Goal: Transaction & Acquisition: Obtain resource

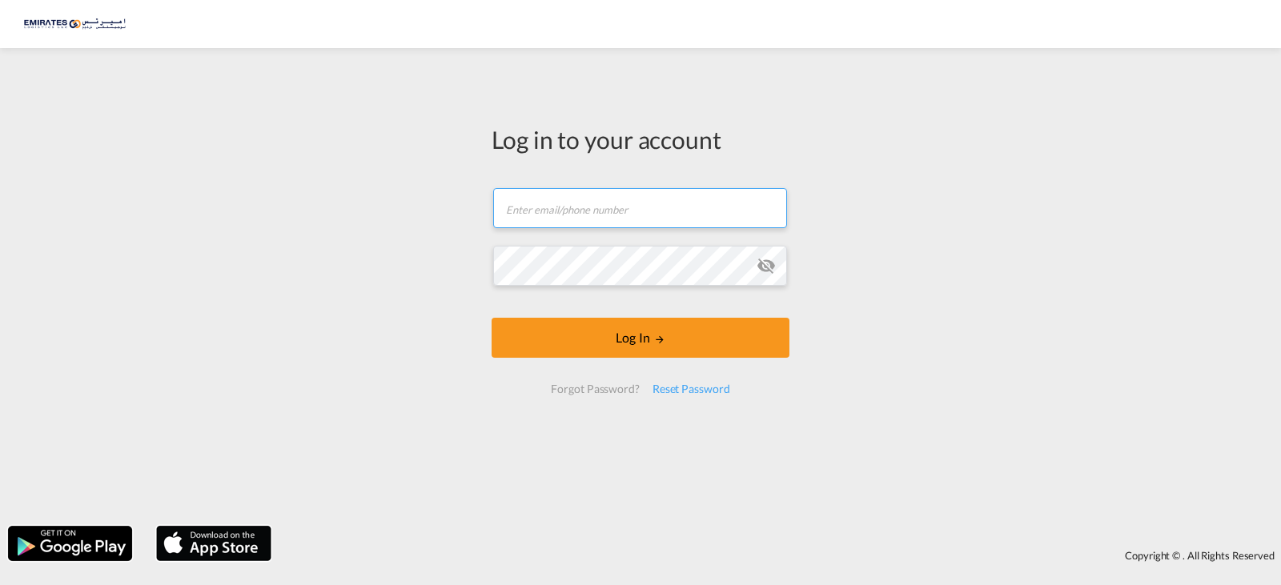
drag, startPoint x: 529, startPoint y: 188, endPoint x: 549, endPoint y: 209, distance: 29.4
click at [537, 194] on input "text" at bounding box center [640, 208] width 294 height 40
type input "[PERSON_NAME][EMAIL_ADDRESS][DOMAIN_NAME]"
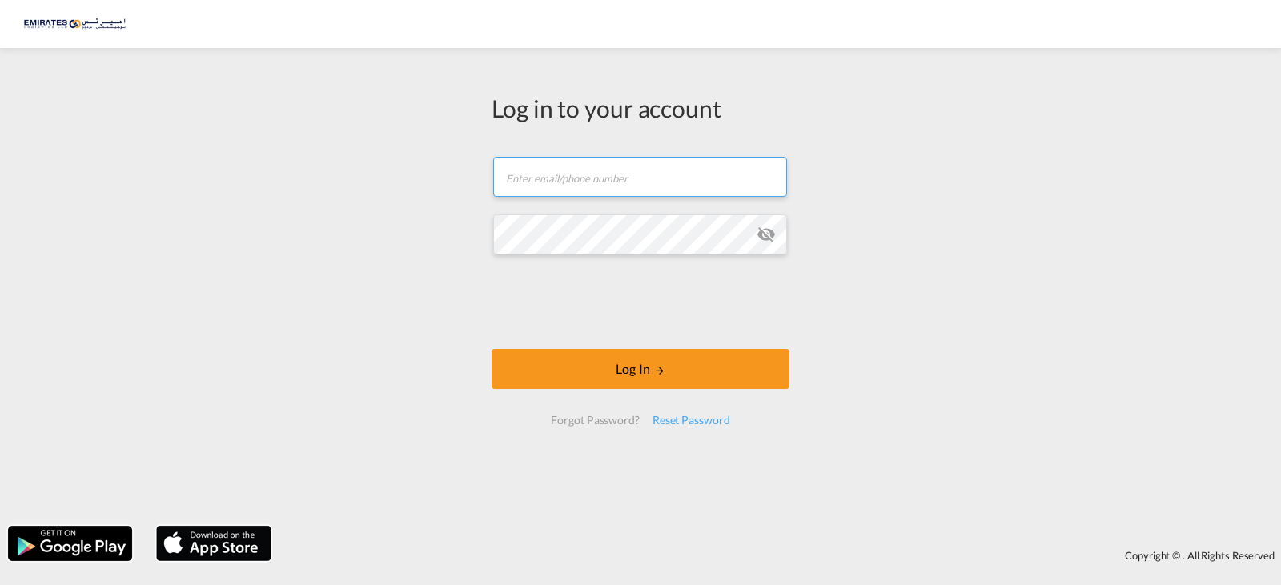
click at [578, 181] on input "text" at bounding box center [640, 177] width 294 height 40
type input "[PERSON_NAME][EMAIL_ADDRESS][DOMAIN_NAME]"
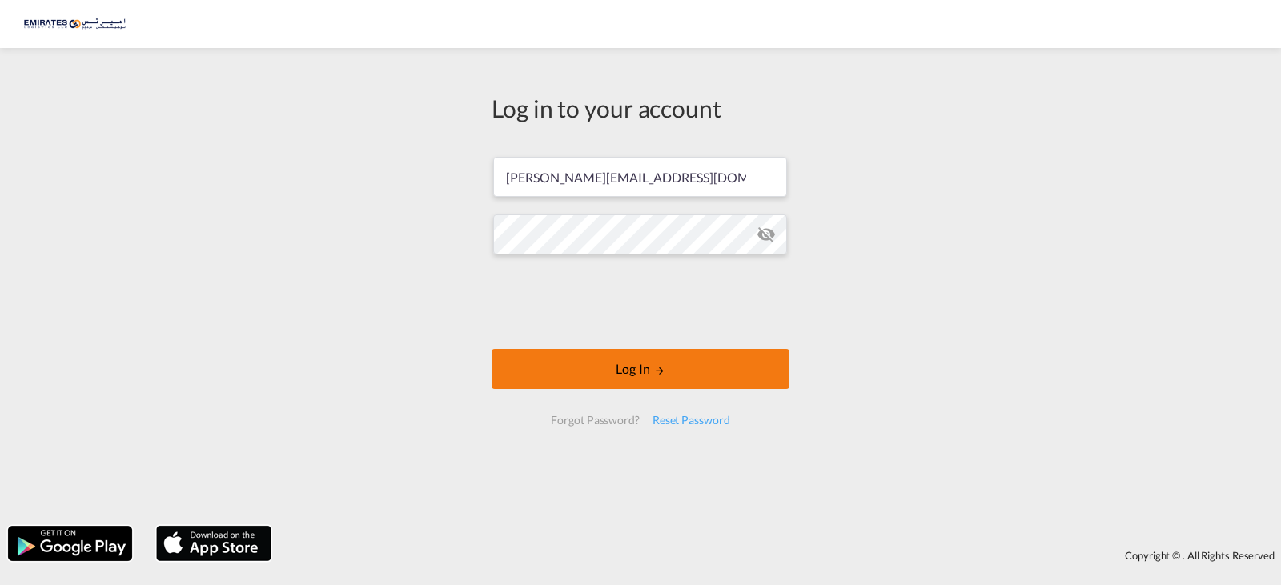
click at [679, 370] on button "Log In" at bounding box center [641, 369] width 298 height 40
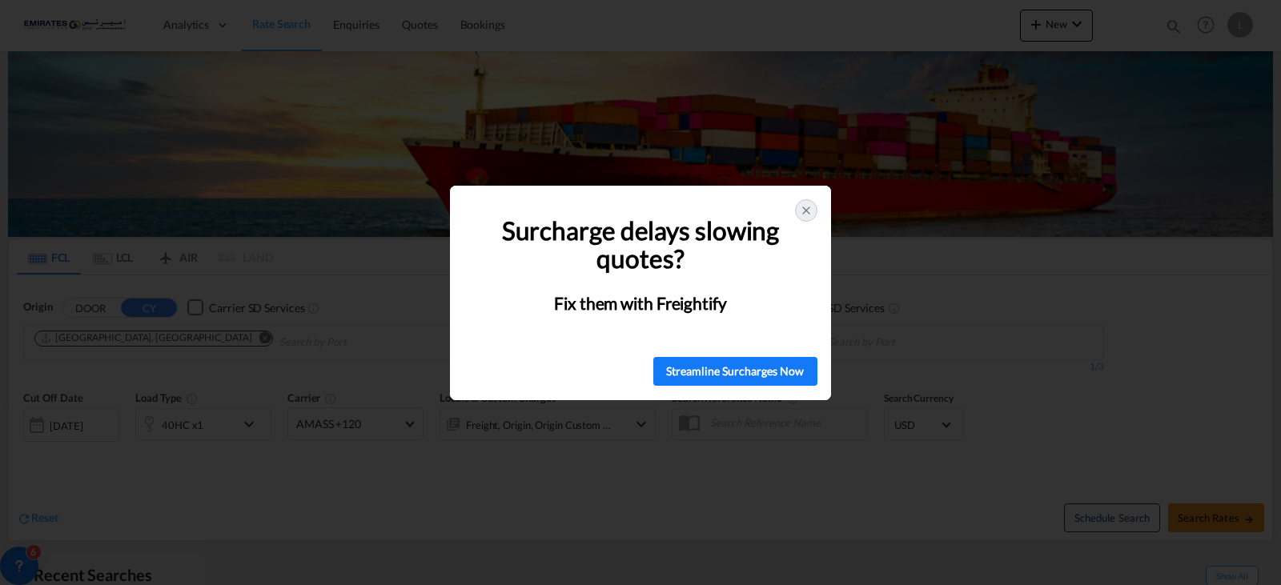
click at [809, 201] on div at bounding box center [806, 210] width 22 height 22
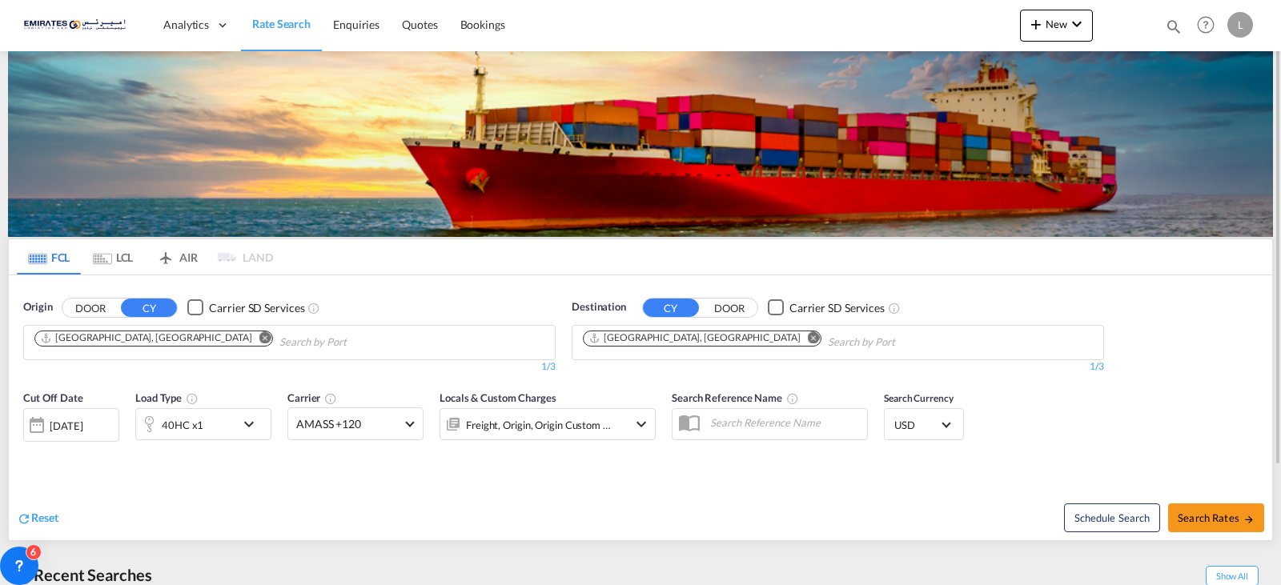
click at [797, 332] on button "Remove" at bounding box center [809, 340] width 24 height 16
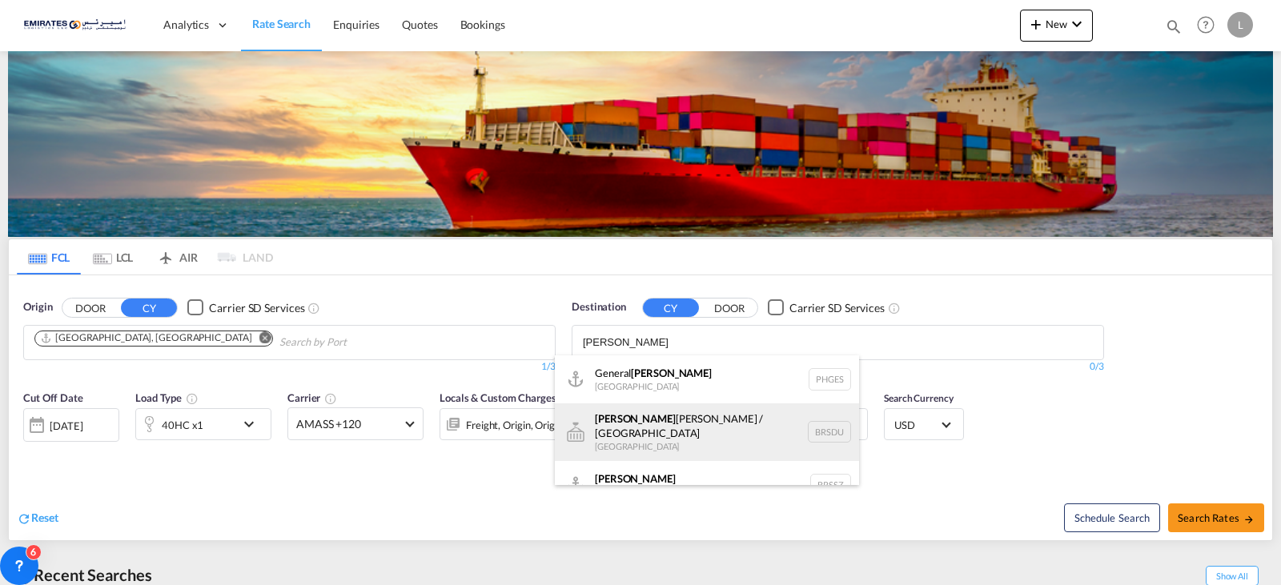
type input "santos"
click at [621, 420] on div "Santos Dumont / Rio de Janeiro Brazil BRSDU" at bounding box center [707, 433] width 304 height 58
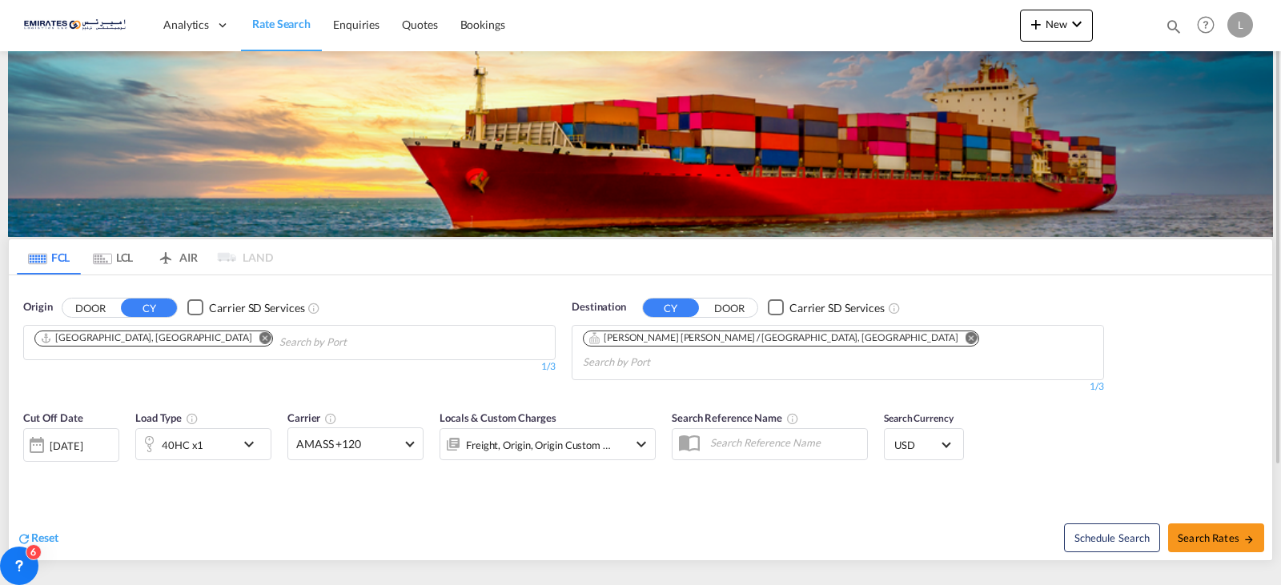
drag, startPoint x: 1281, startPoint y: 179, endPoint x: 1161, endPoint y: 481, distance: 324.7
click at [1281, 266] on div at bounding box center [1279, 292] width 3 height 579
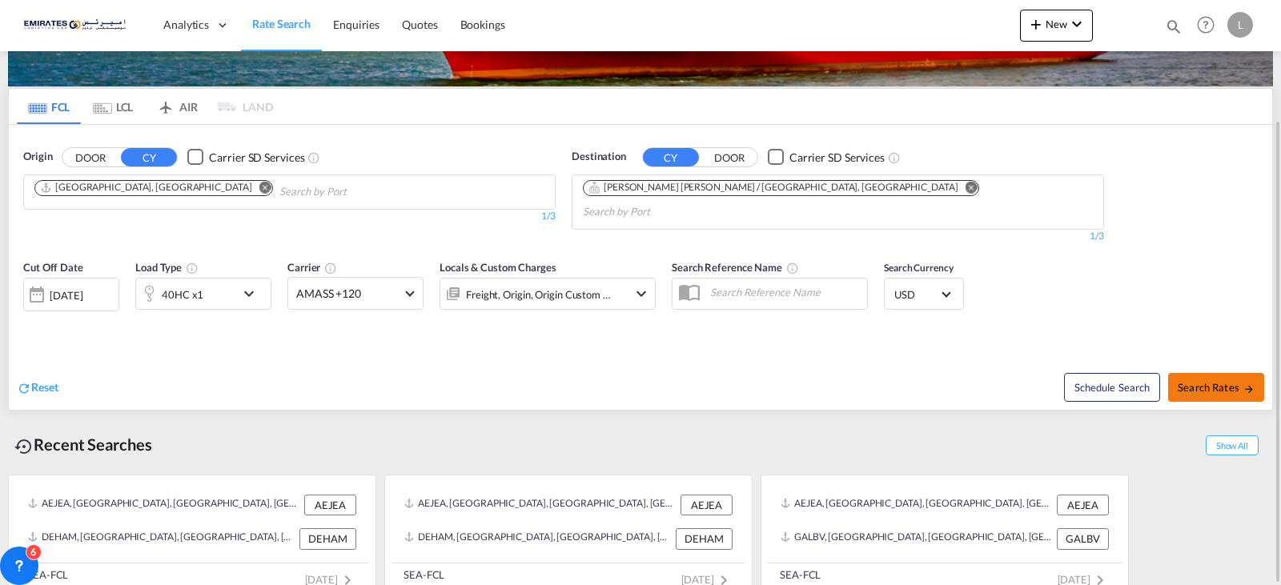
click at [1194, 381] on span "Search Rates" at bounding box center [1216, 387] width 77 height 13
type input "AEJEA to BRSDU / 18 Aug 2025"
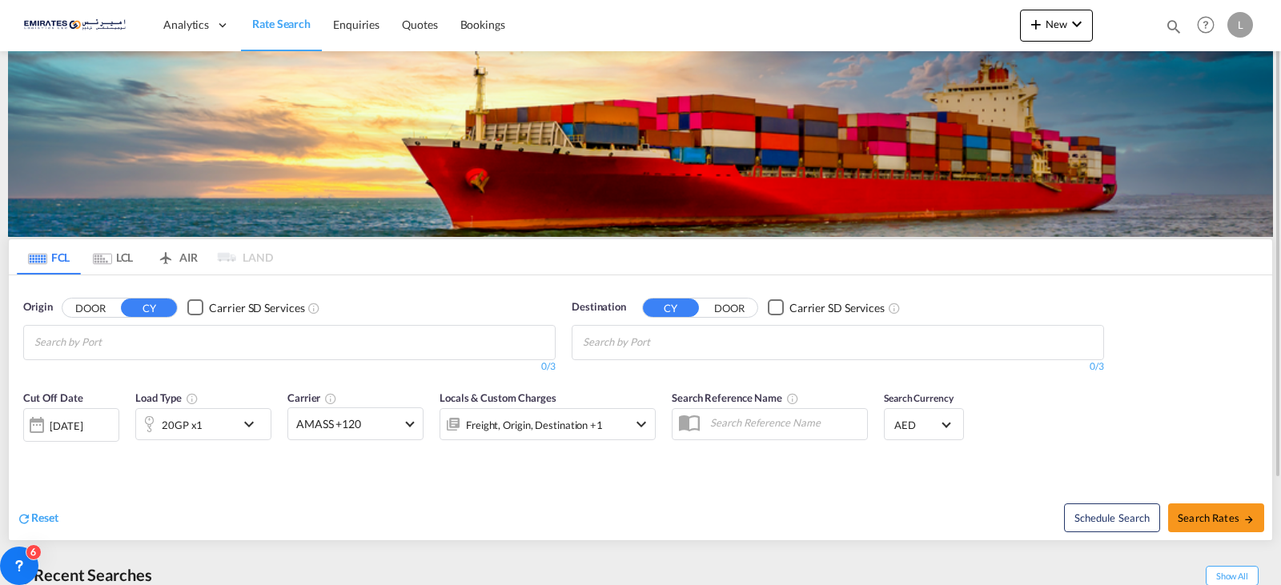
click at [581, 336] on md-chips-wrap "Chips container with autocompletion. Enter the text area, type text to search, …" at bounding box center [661, 341] width 161 height 30
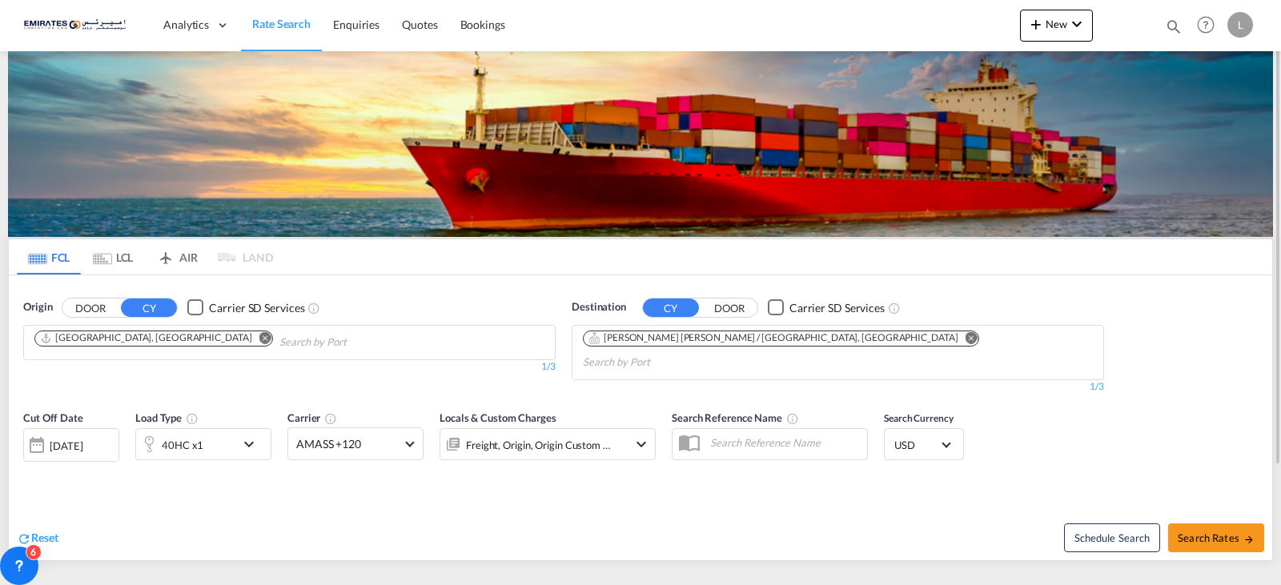
click at [252, 435] on md-icon "icon-chevron-down" at bounding box center [252, 444] width 27 height 19
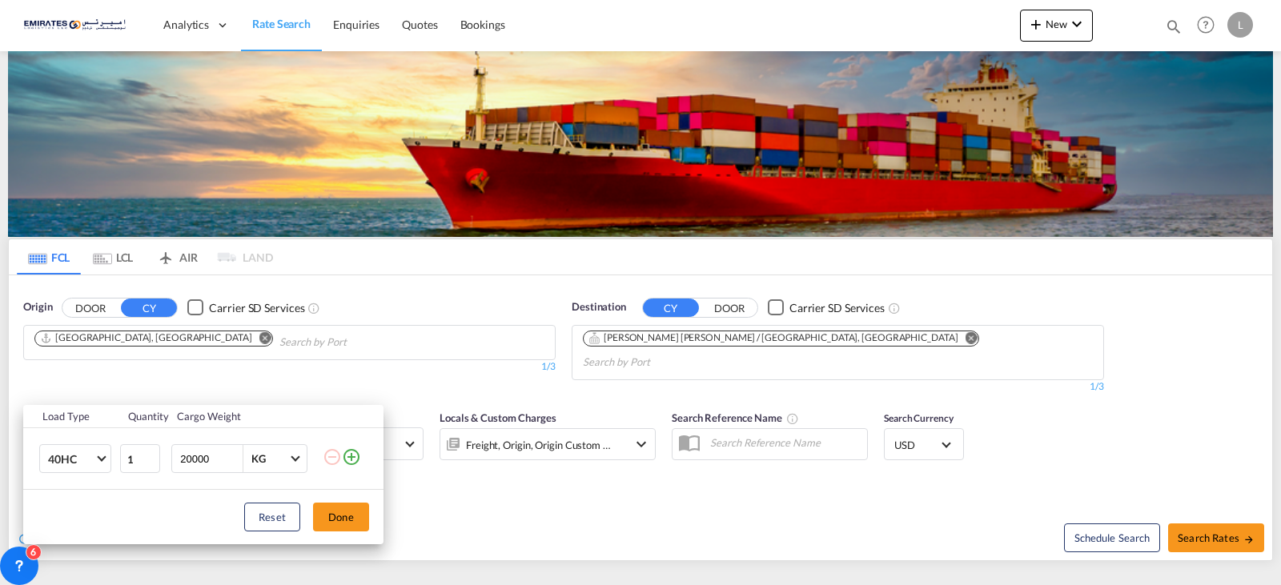
click at [446, 517] on div "Load Type Quantity Cargo Weight 40HC 20GP 40GP 40HC 45HC 20RE 40RE 40HR 20OT 40…" at bounding box center [640, 292] width 1281 height 585
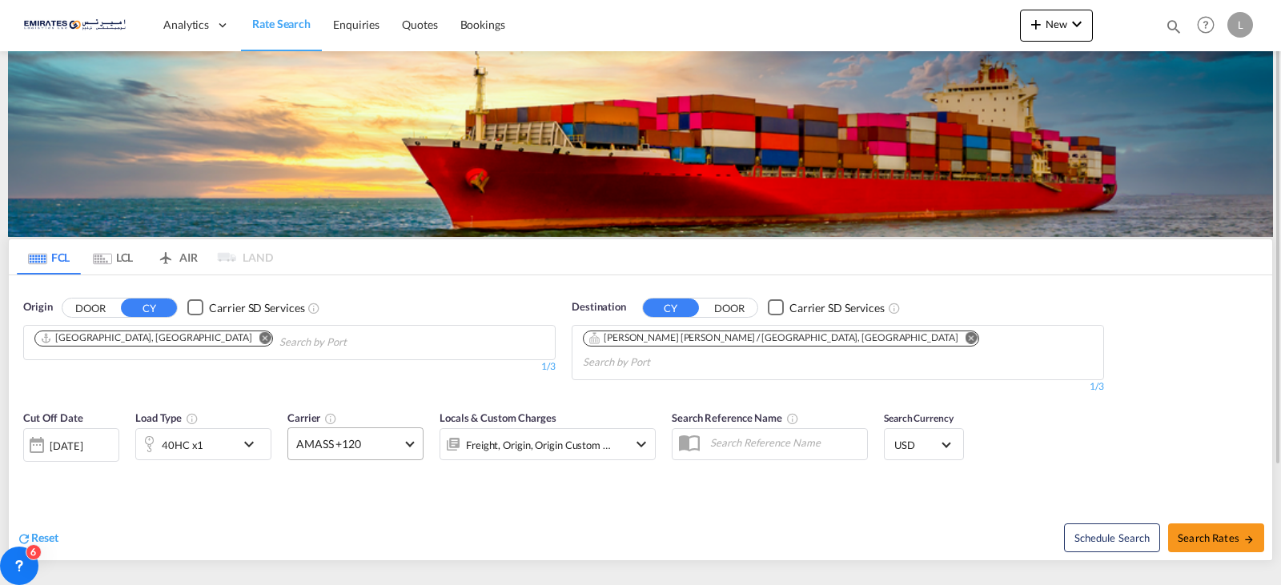
click at [420, 429] on md-select-value "AMASS +120" at bounding box center [355, 443] width 135 height 31
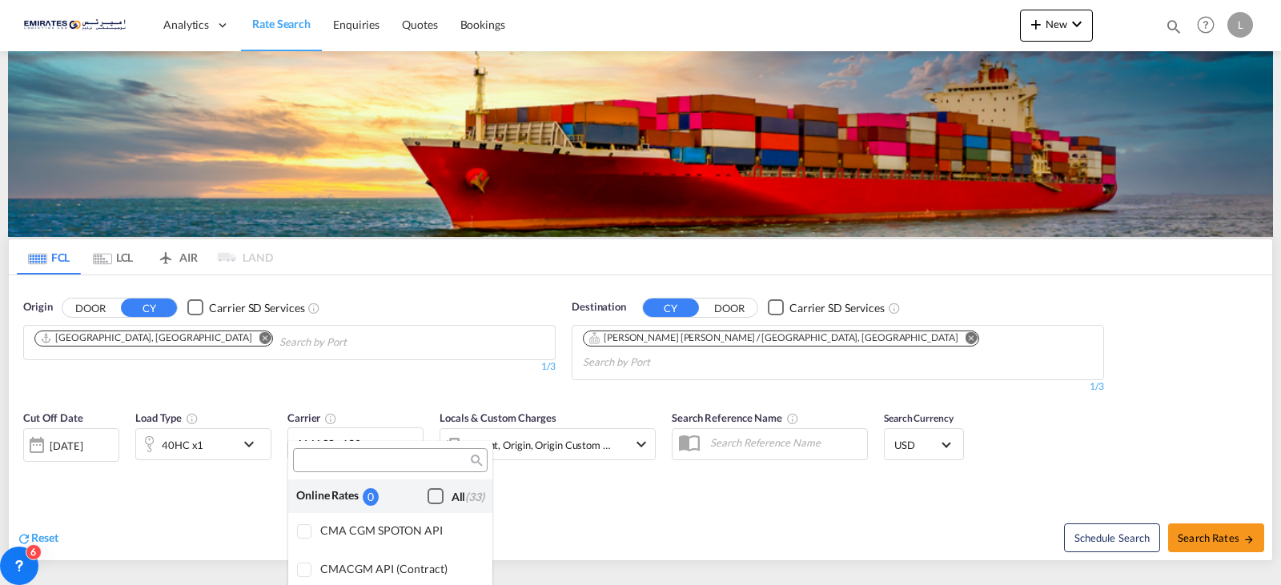
click at [428, 493] on div "Checkbox No Ink" at bounding box center [436, 497] width 16 height 16
click at [1210, 521] on md-backdrop at bounding box center [640, 292] width 1281 height 585
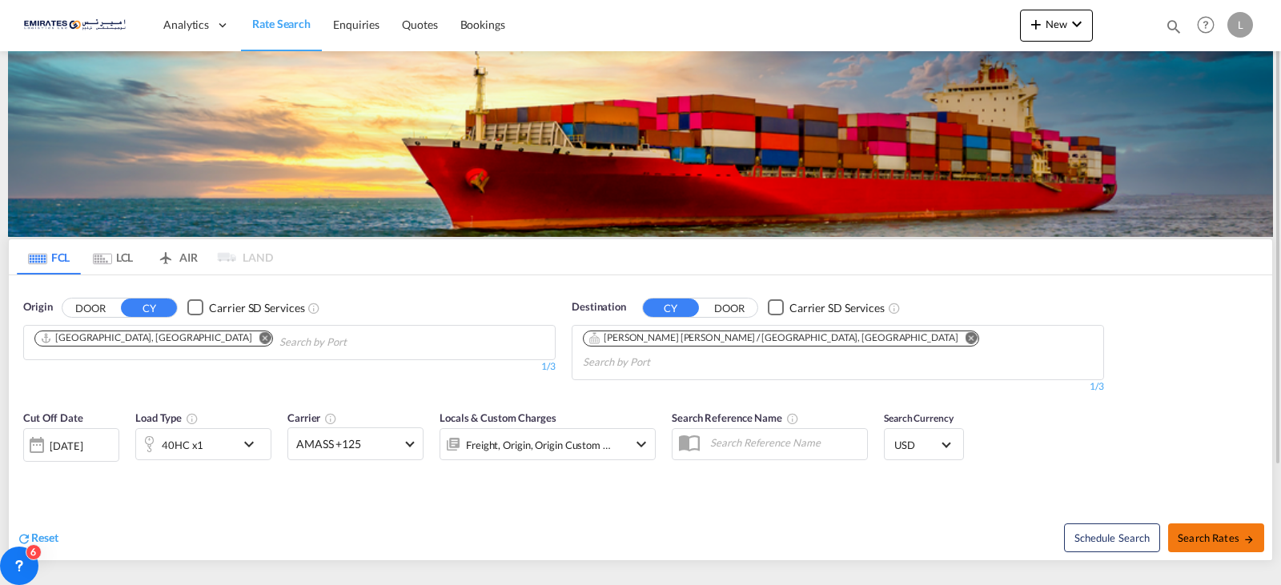
click at [1211, 532] on span "Search Rates" at bounding box center [1216, 538] width 77 height 13
type input "AEJEA to BRSDU / 18 Aug 2025"
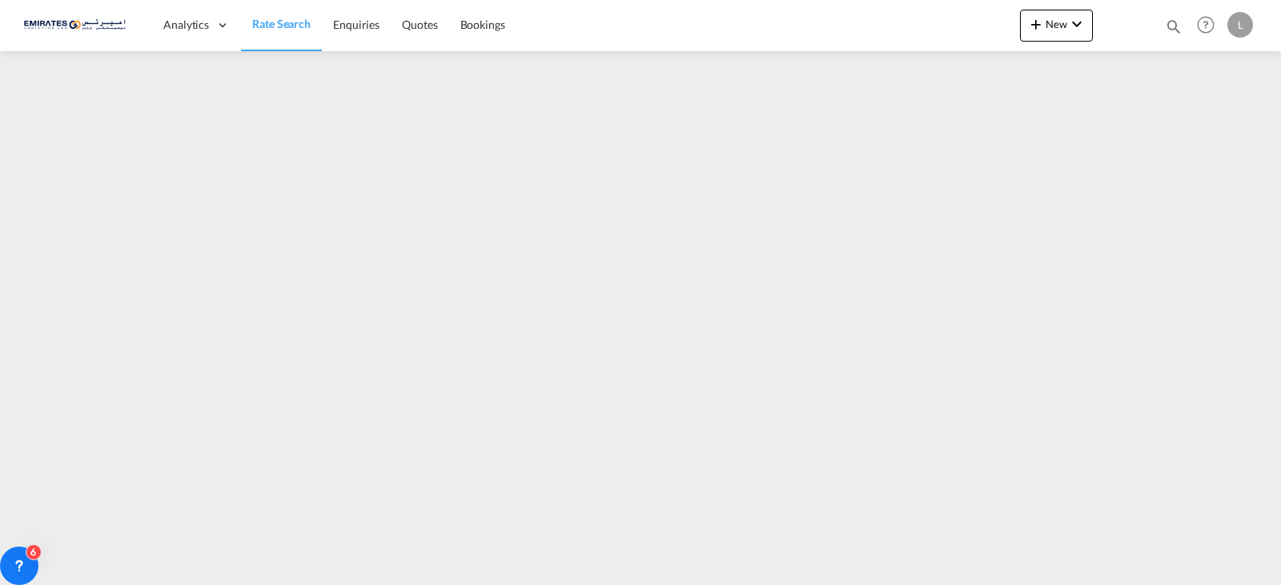
drag, startPoint x: 1055, startPoint y: 574, endPoint x: 1243, endPoint y: 574, distance: 188.2
click at [1243, 574] on div at bounding box center [640, 313] width 1281 height 525
